Goal: Check status: Check status

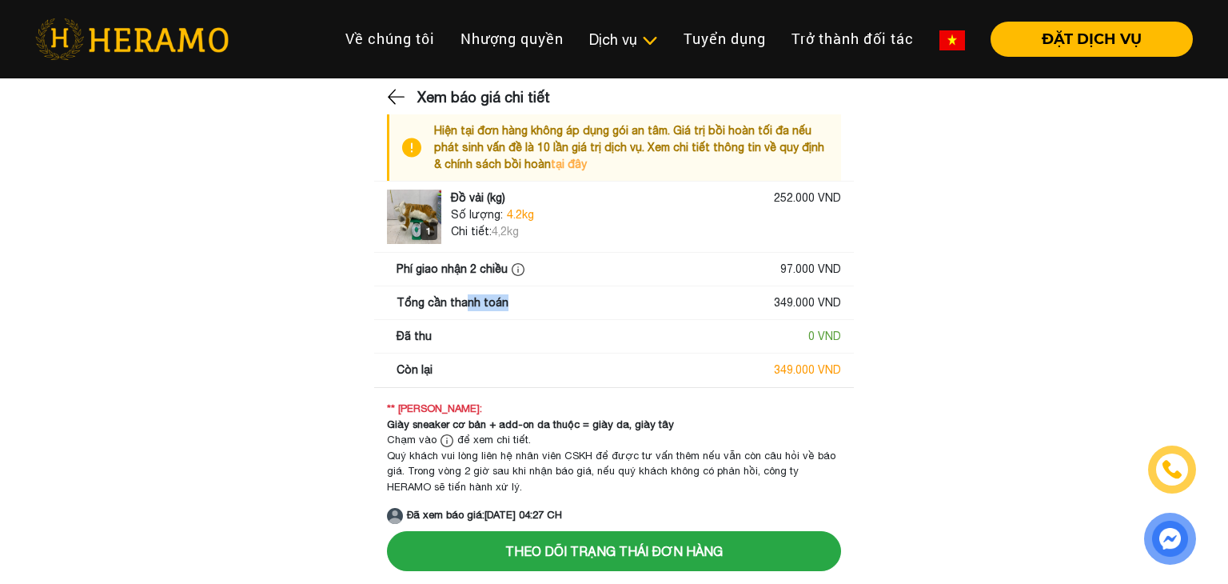
drag, startPoint x: 499, startPoint y: 301, endPoint x: 459, endPoint y: 304, distance: 40.1
click at [459, 304] on div "Tổng cần thanh toán" at bounding box center [453, 302] width 112 height 17
click at [294, 165] on main "Xem báo giá chi tiết Hiện tại đơn hàng không áp dụng gói an tâm. Giá trị bồi ho…" at bounding box center [614, 304] width 1228 height 437
drag, startPoint x: 281, startPoint y: 157, endPoint x: 230, endPoint y: -70, distance: 232.0
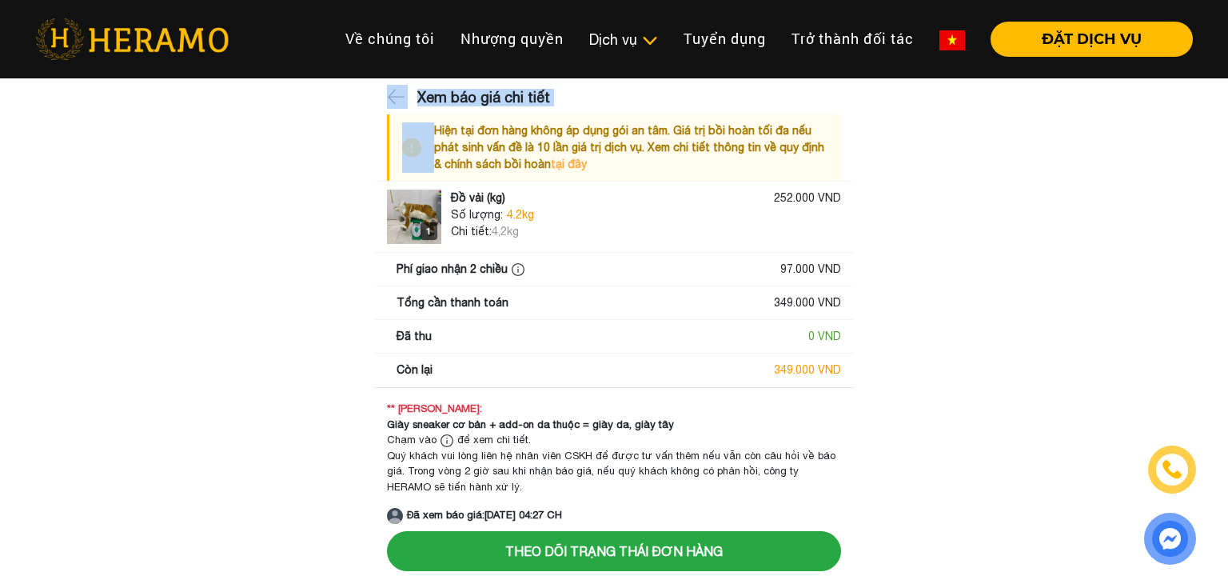
click at [230, 0] on html "Toggle Về chúng tôi Nhượng quyền thương hiệu Nhượng quyền Dịch vụ Dịch vụ Giặt …" at bounding box center [614, 290] width 1228 height 580
